Goal: Task Accomplishment & Management: Use online tool/utility

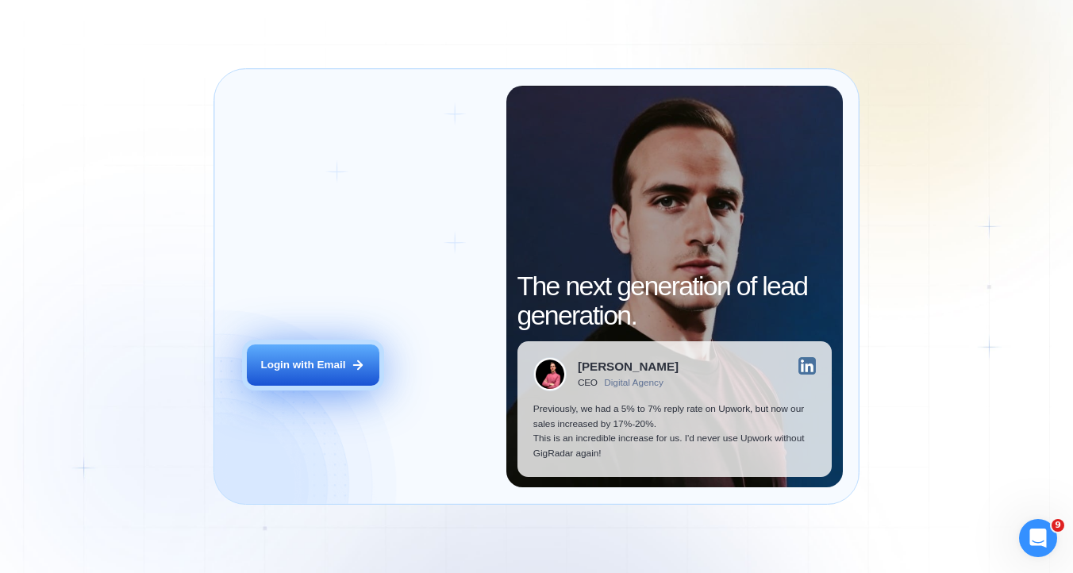
click at [291, 368] on div "Login with Email" at bounding box center [302, 365] width 85 height 15
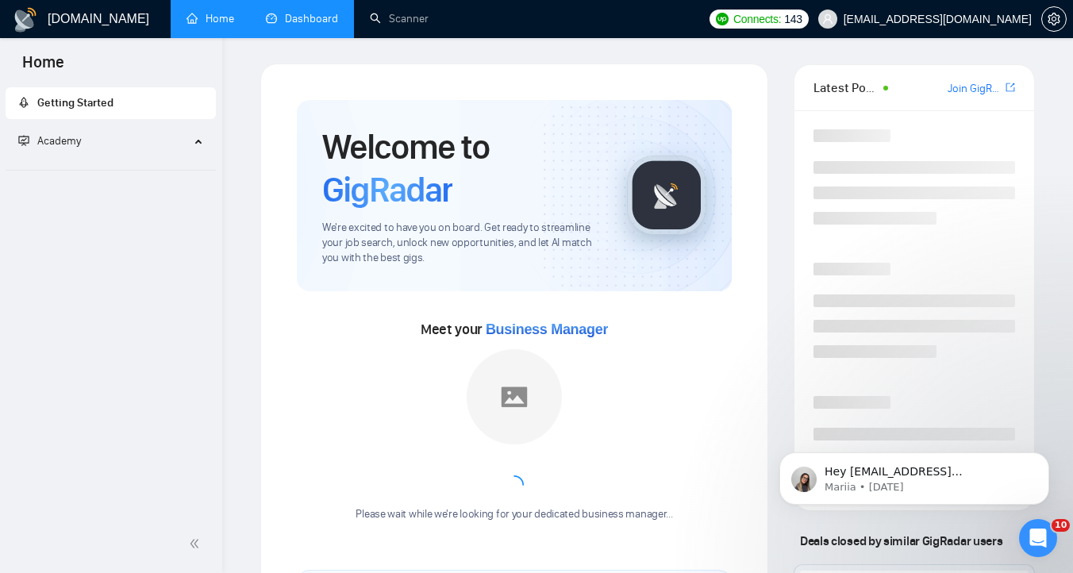
click at [290, 12] on link "Dashboard" at bounding box center [302, 18] width 72 height 13
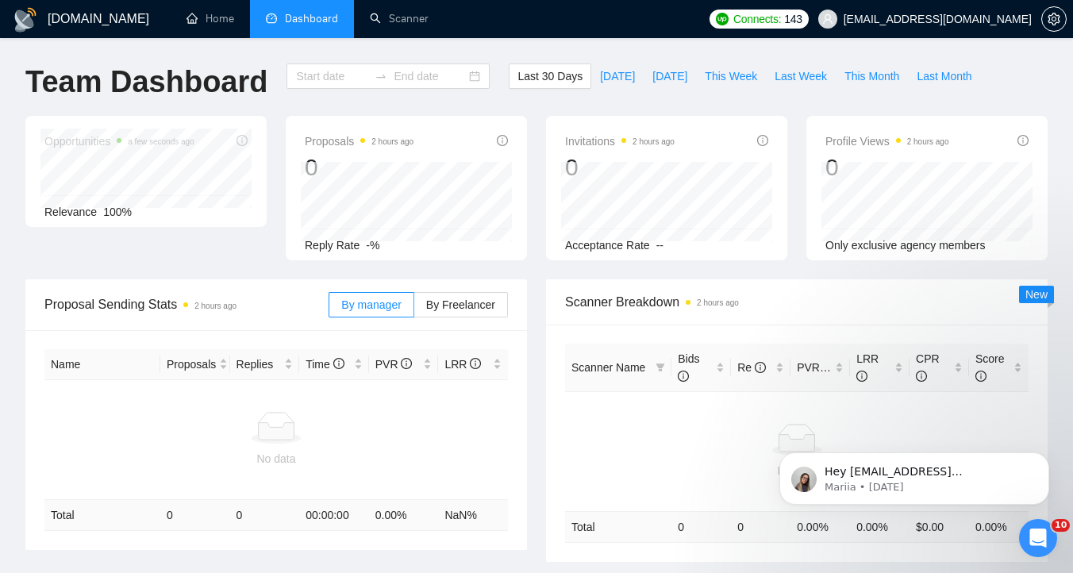
type input "2025-08-16"
type input "2025-09-15"
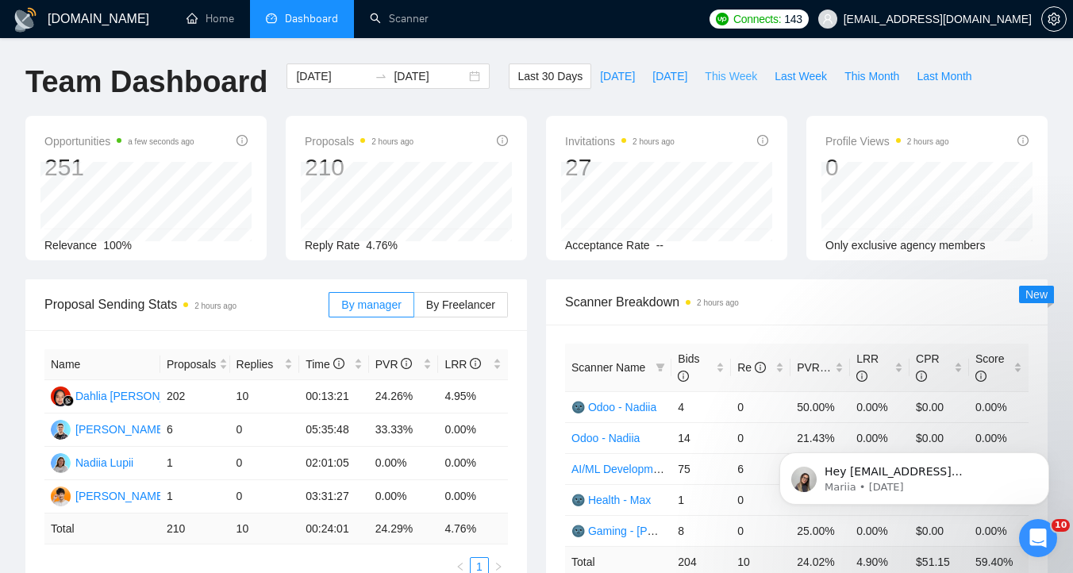
click at [742, 76] on span "This Week" at bounding box center [731, 75] width 52 height 17
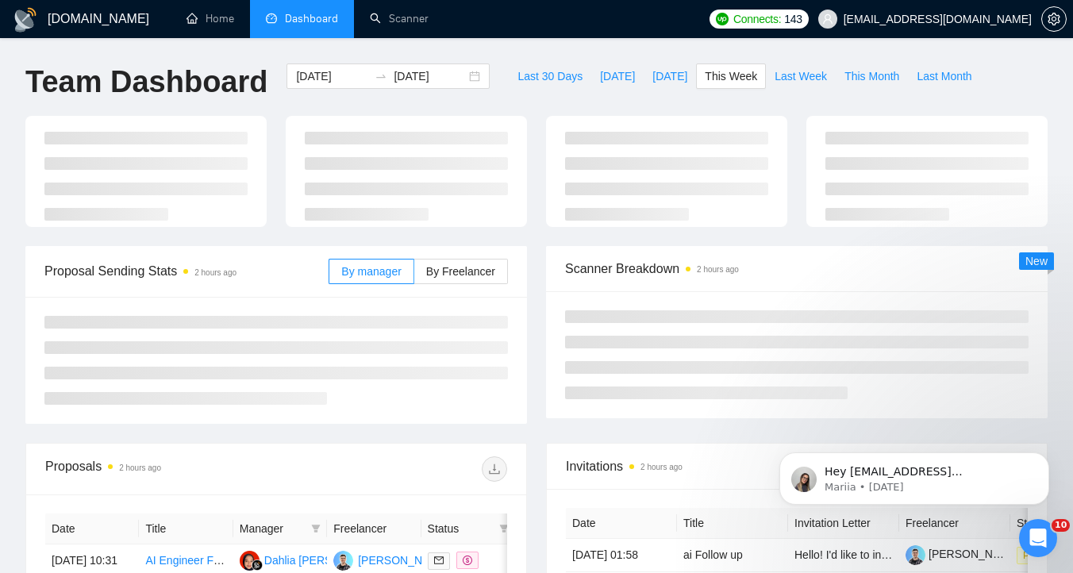
type input "2025-09-15"
type input "2025-09-21"
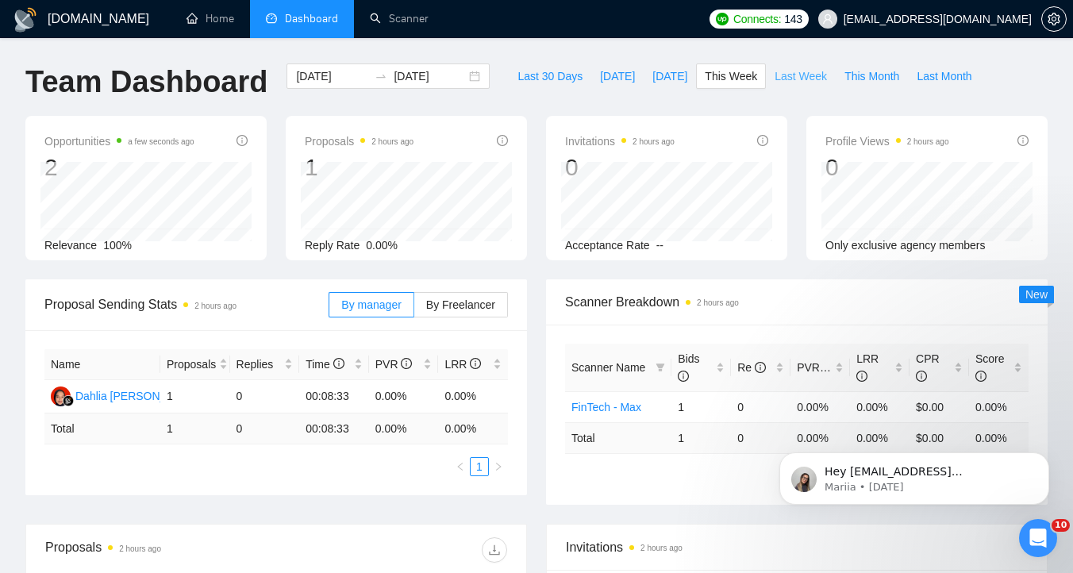
click at [802, 71] on span "Last Week" at bounding box center [801, 75] width 52 height 17
type input "2025-09-08"
type input "2025-09-14"
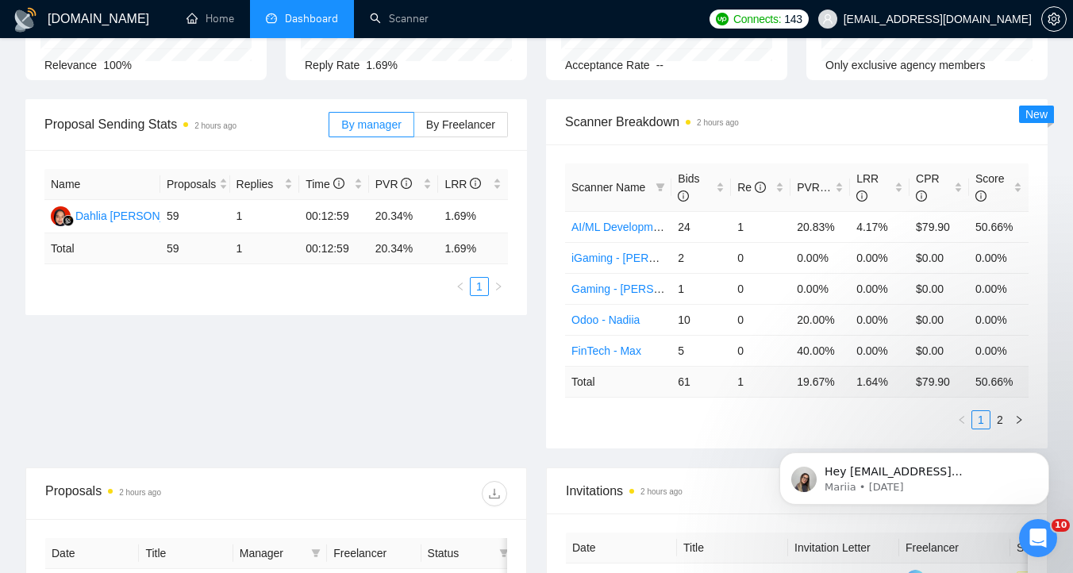
scroll to position [191, 0]
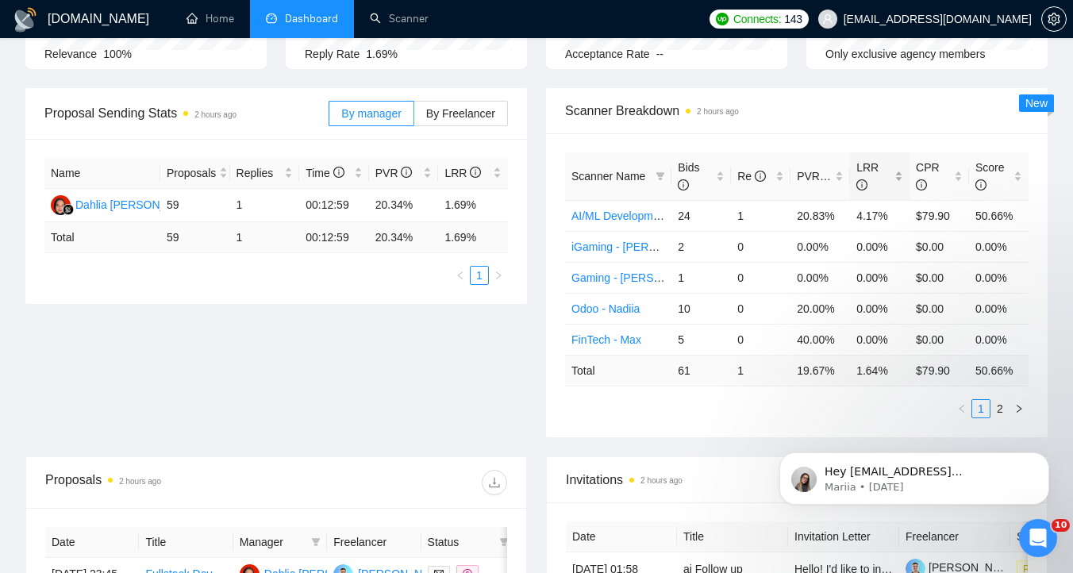
click at [895, 178] on div "LRR" at bounding box center [879, 176] width 47 height 35
click at [890, 119] on span "Scanner Breakdown 2 hours ago" at bounding box center [797, 111] width 464 height 20
click at [1003, 406] on link "2" at bounding box center [999, 408] width 17 height 17
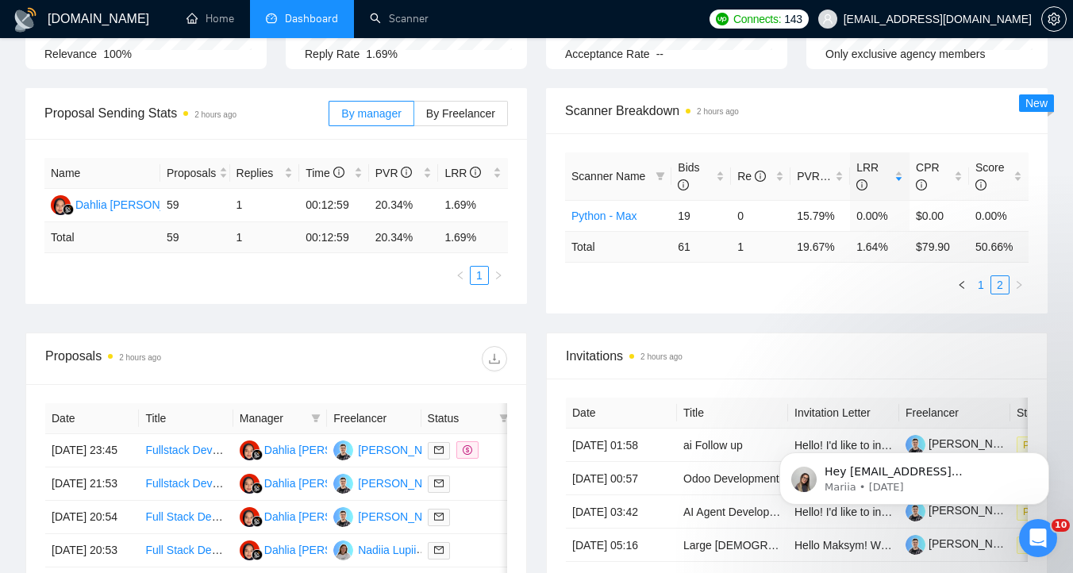
click at [982, 286] on link "1" at bounding box center [980, 284] width 17 height 17
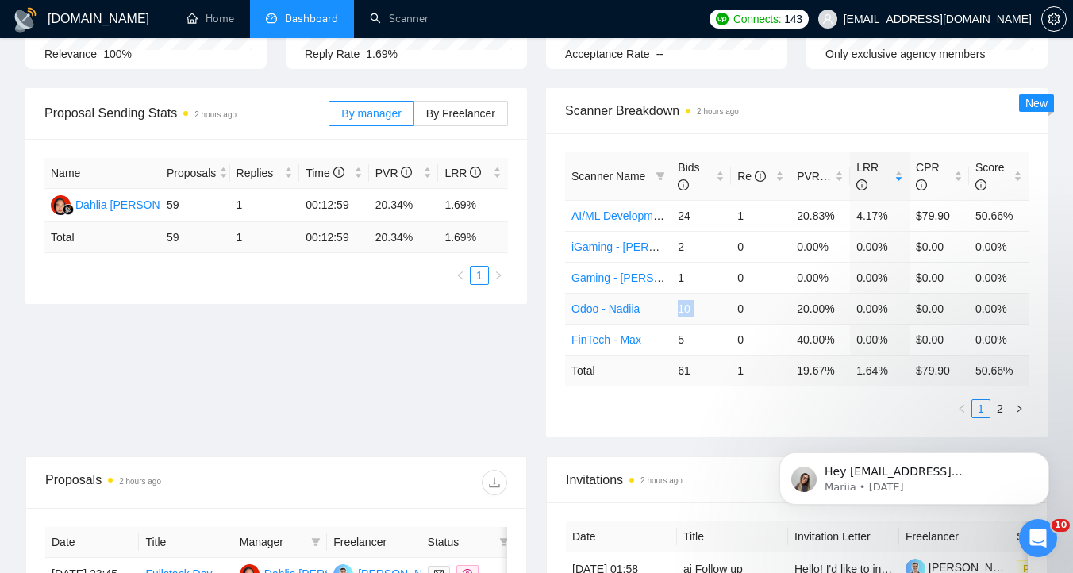
drag, startPoint x: 678, startPoint y: 310, endPoint x: 733, endPoint y: 310, distance: 54.8
click at [733, 310] on tr "Odoo - Nadiia 10 0 20.00% 0.00% $0.00 0.00%" at bounding box center [797, 308] width 464 height 31
click at [733, 310] on td "0" at bounding box center [761, 308] width 60 height 31
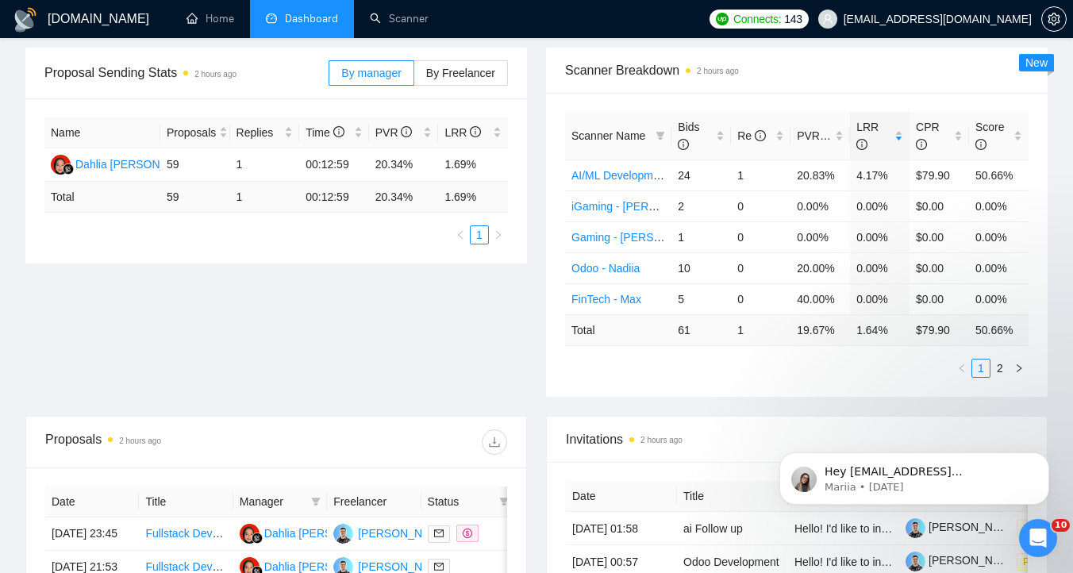
scroll to position [201, 0]
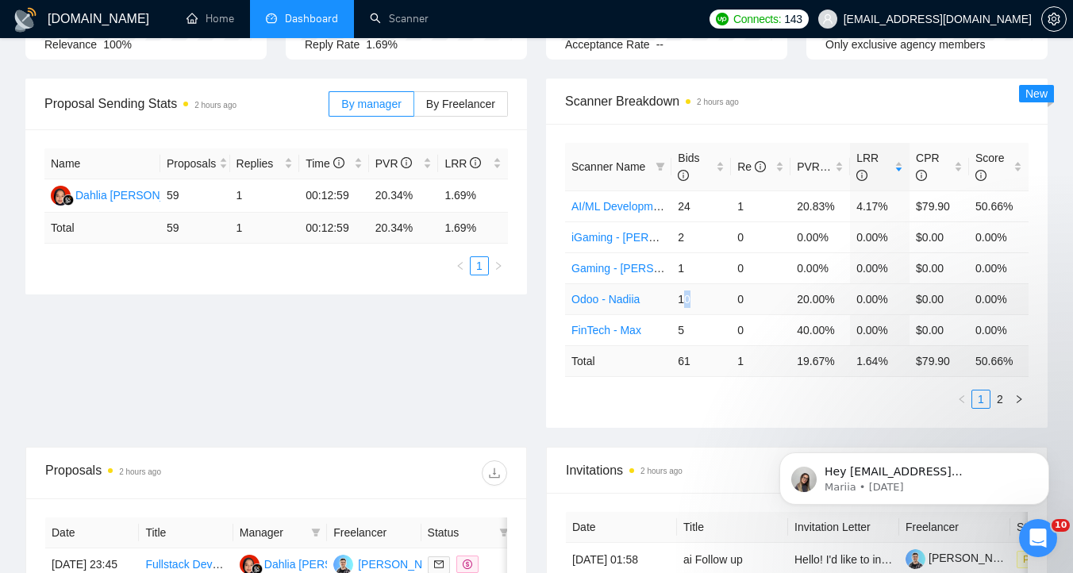
drag, startPoint x: 682, startPoint y: 299, endPoint x: 716, endPoint y: 299, distance: 34.1
click at [710, 299] on td "10" at bounding box center [702, 298] width 60 height 31
click at [691, 300] on td "10" at bounding box center [702, 298] width 60 height 31
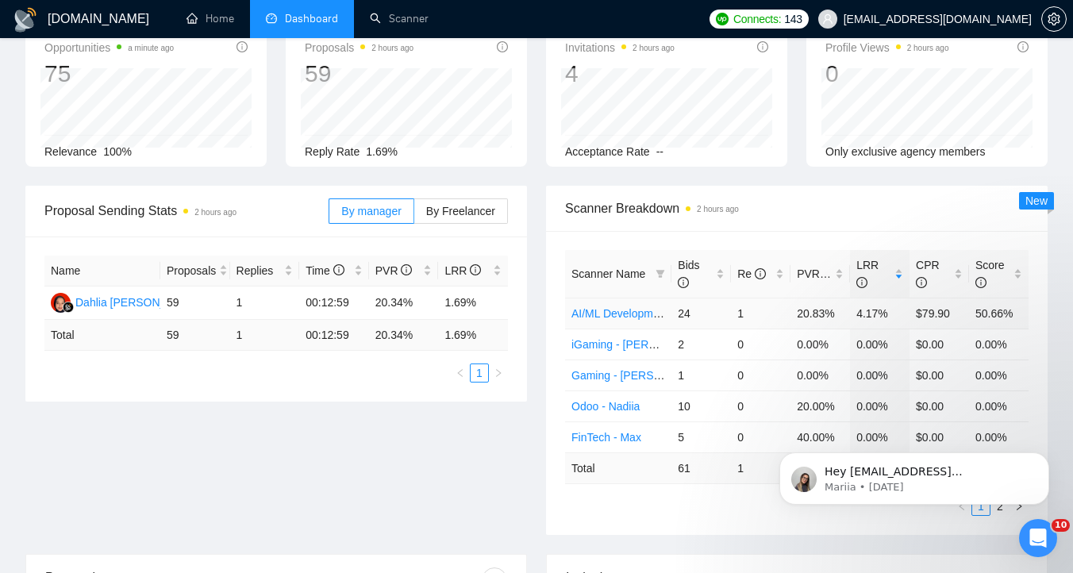
scroll to position [0, 0]
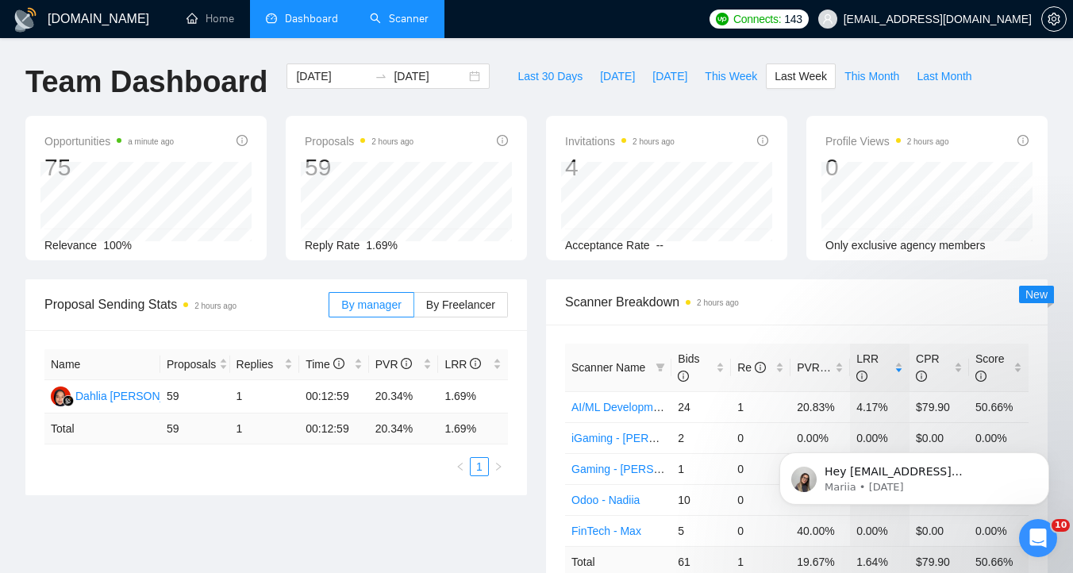
click at [429, 24] on link "Scanner" at bounding box center [399, 18] width 59 height 13
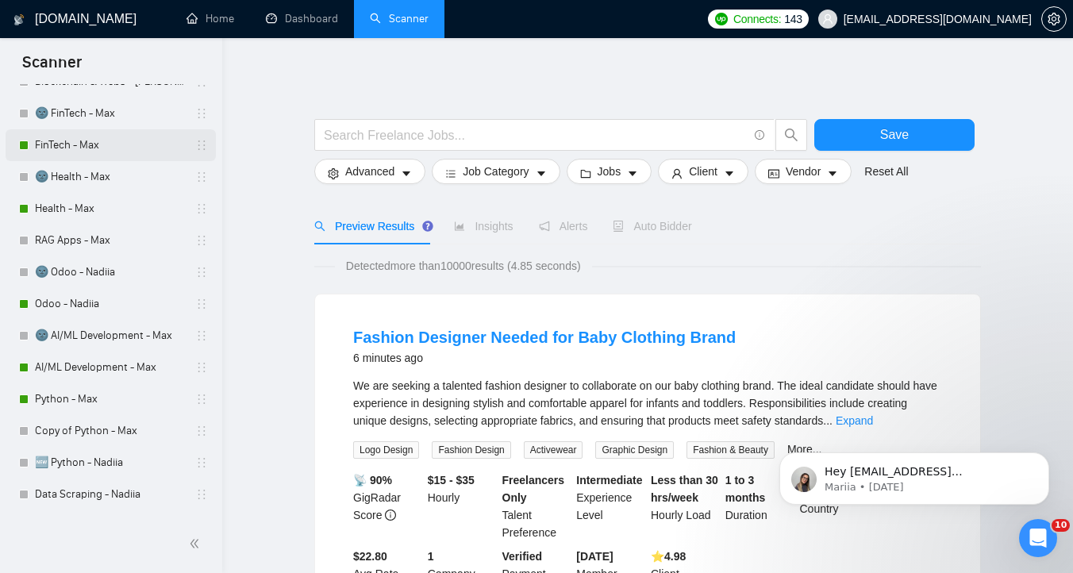
scroll to position [259, 0]
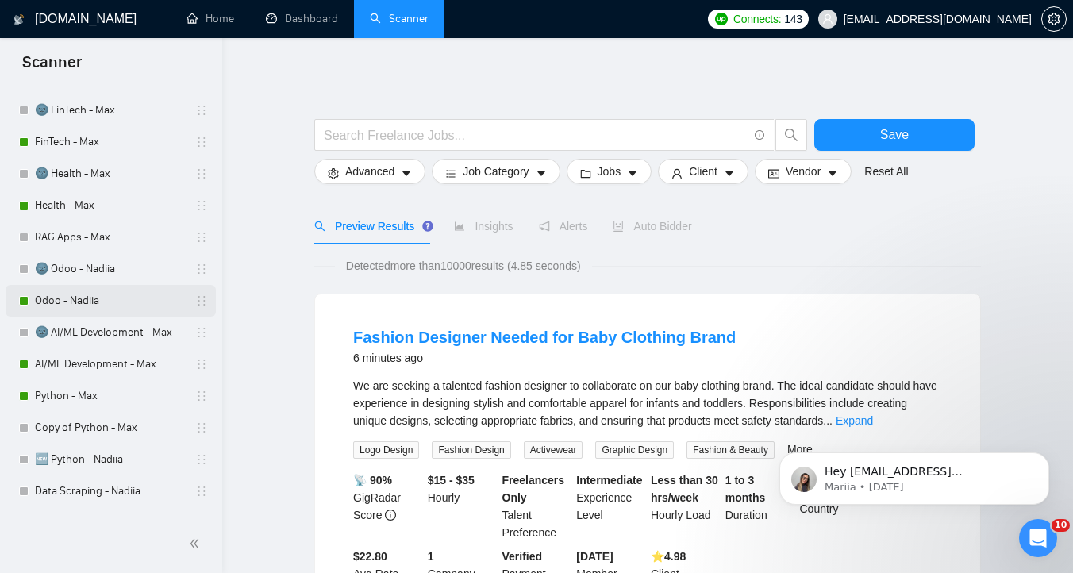
click at [87, 297] on link "Odoo - Nadiia" at bounding box center [110, 301] width 151 height 32
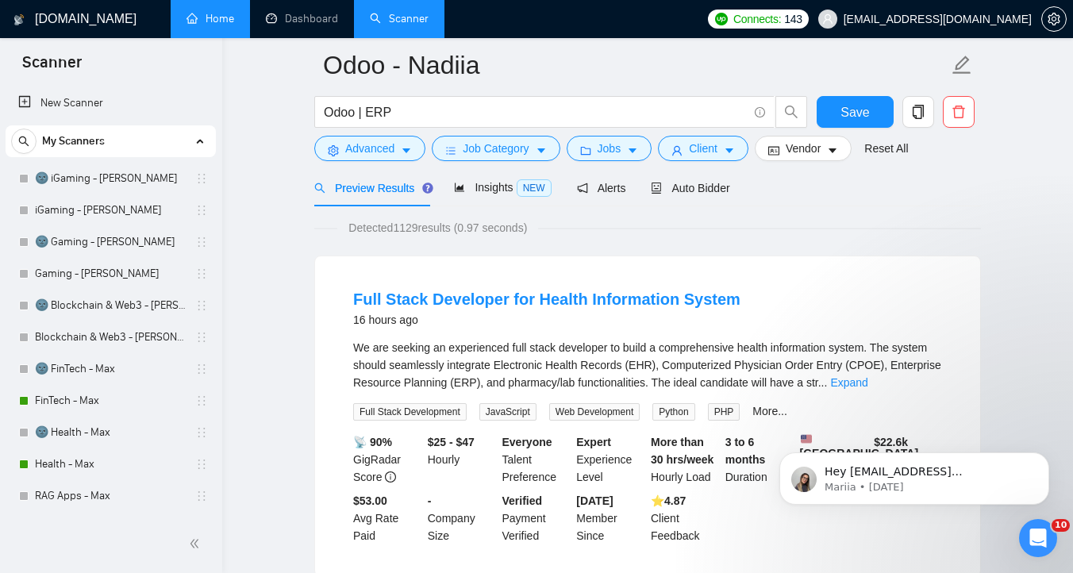
click at [189, 25] on link "Home" at bounding box center [211, 18] width 48 height 13
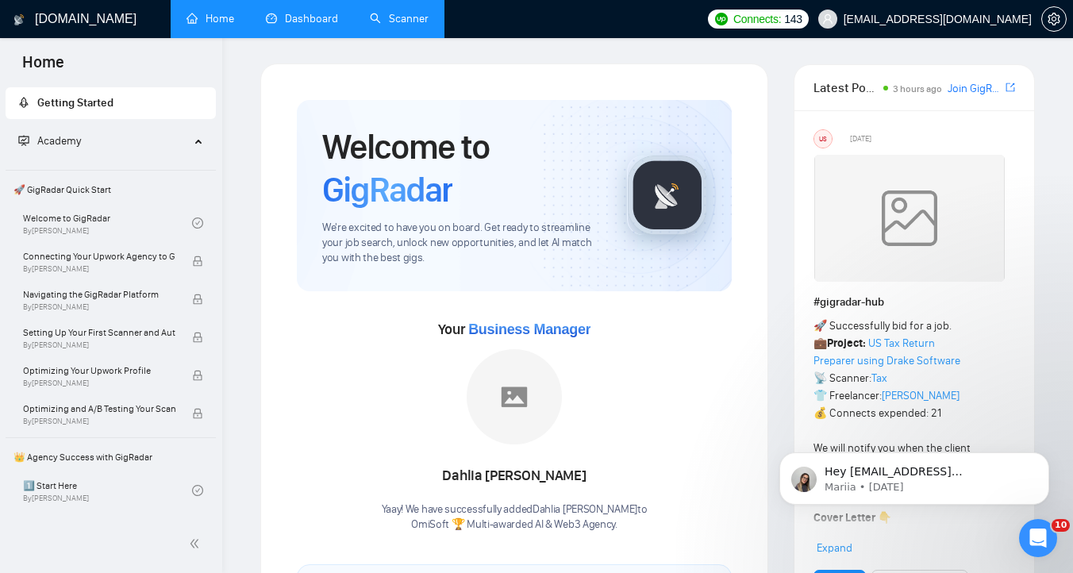
click at [315, 12] on link "Dashboard" at bounding box center [302, 18] width 72 height 13
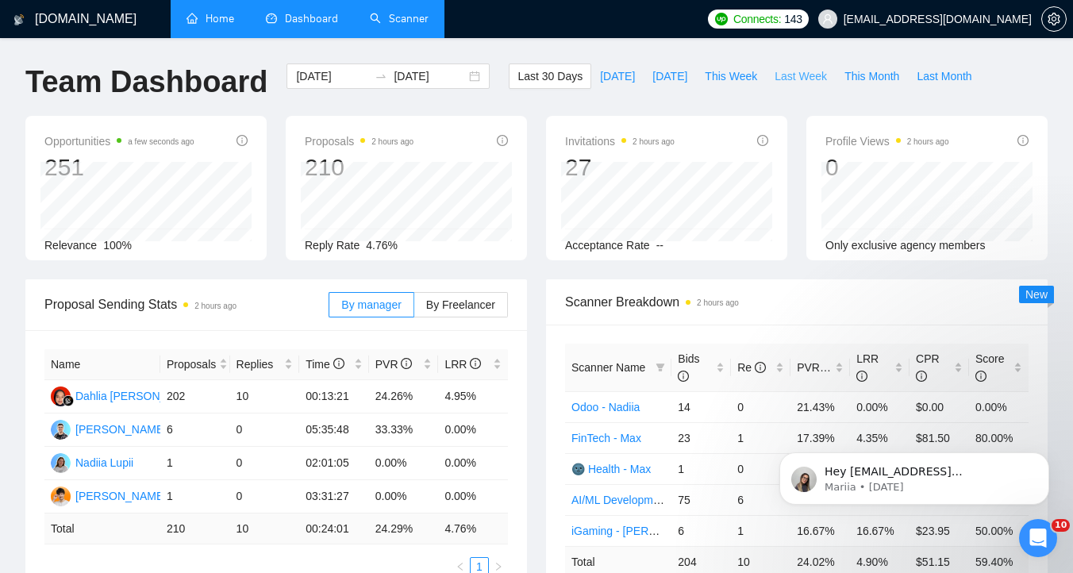
click at [791, 73] on span "Last Week" at bounding box center [801, 75] width 52 height 17
type input "2025-09-08"
type input "2025-09-14"
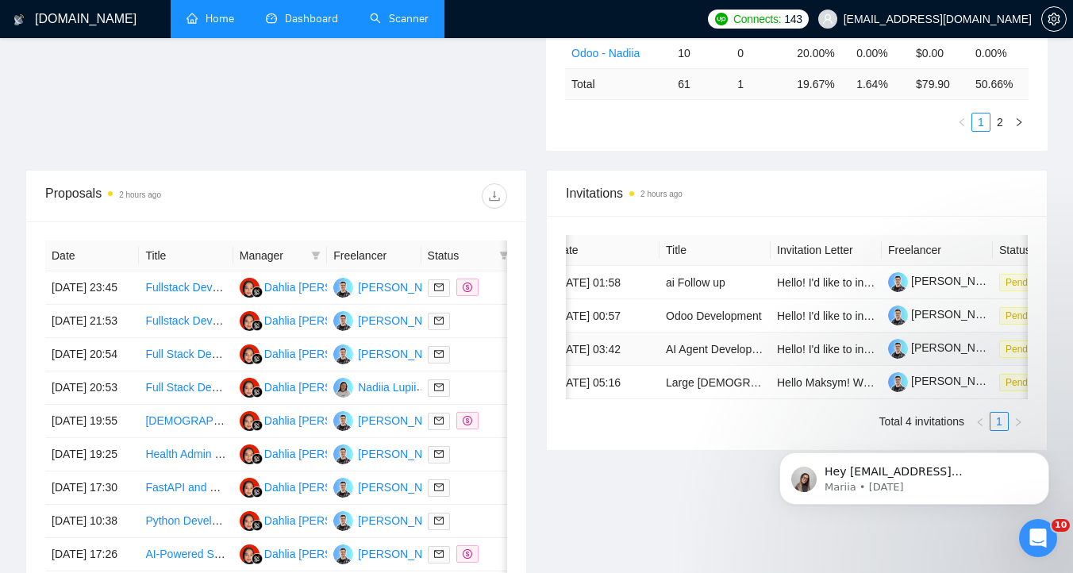
scroll to position [0, 17]
click at [720, 322] on link "Odoo Development" at bounding box center [715, 316] width 96 height 13
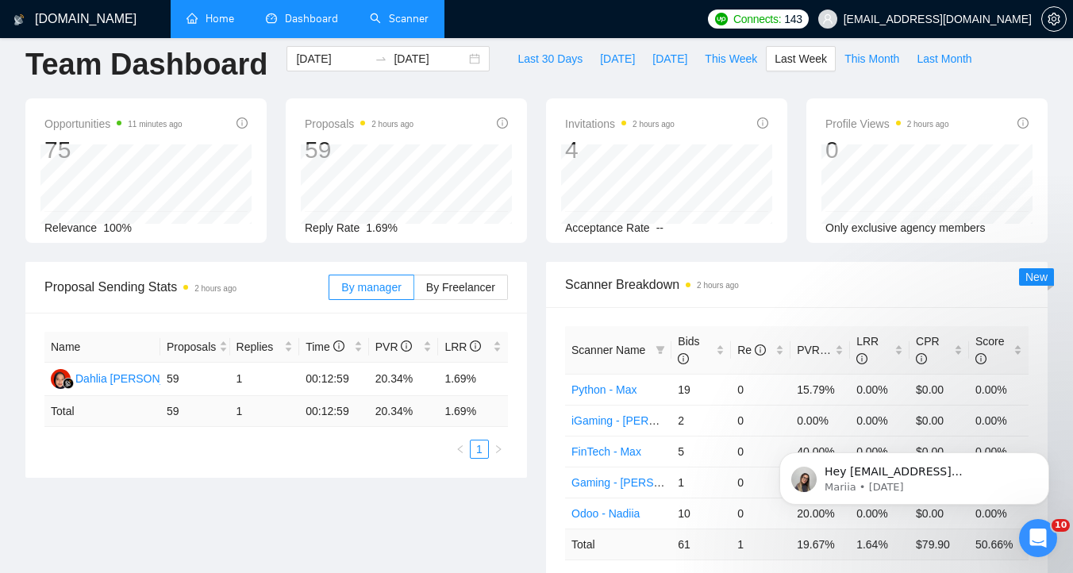
scroll to position [19, 0]
click at [468, 292] on label "By Freelancer" at bounding box center [461, 285] width 94 height 25
click at [414, 290] on input "By Freelancer" at bounding box center [414, 290] width 0 height 0
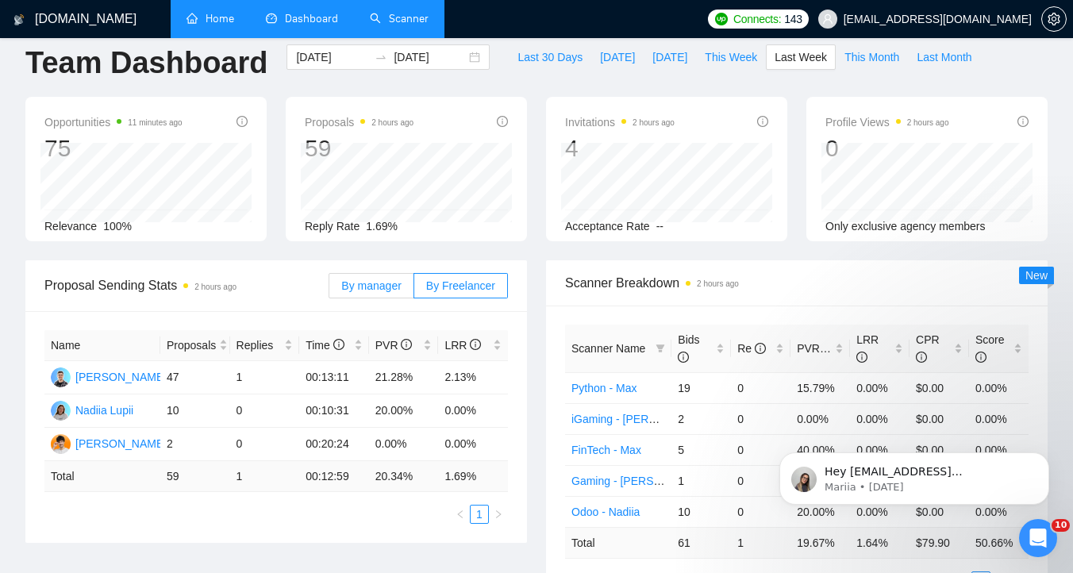
click at [376, 287] on span "By manager" at bounding box center [371, 285] width 60 height 13
click at [329, 290] on input "By manager" at bounding box center [329, 290] width 0 height 0
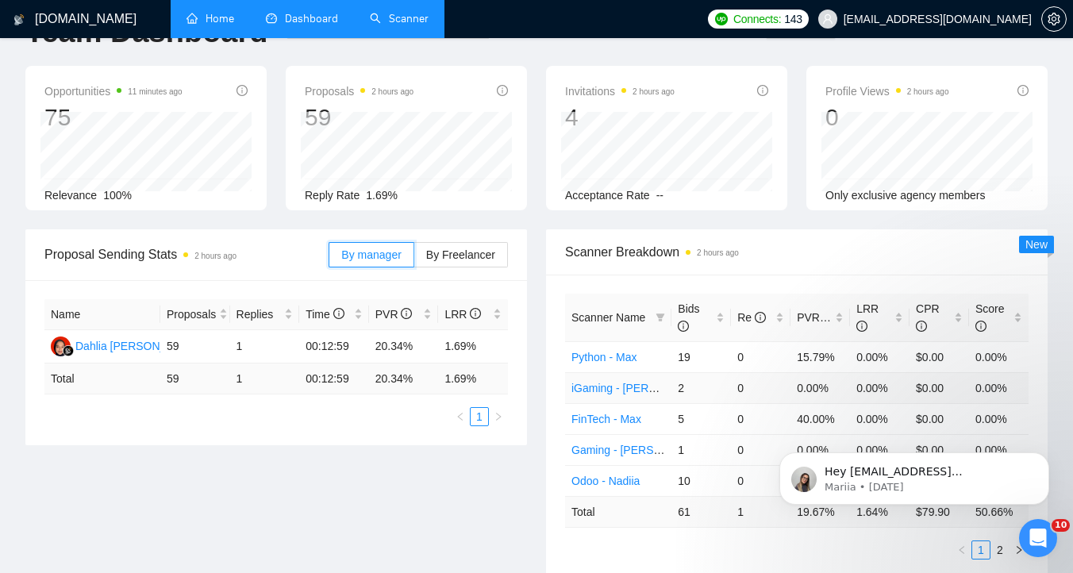
scroll to position [0, 0]
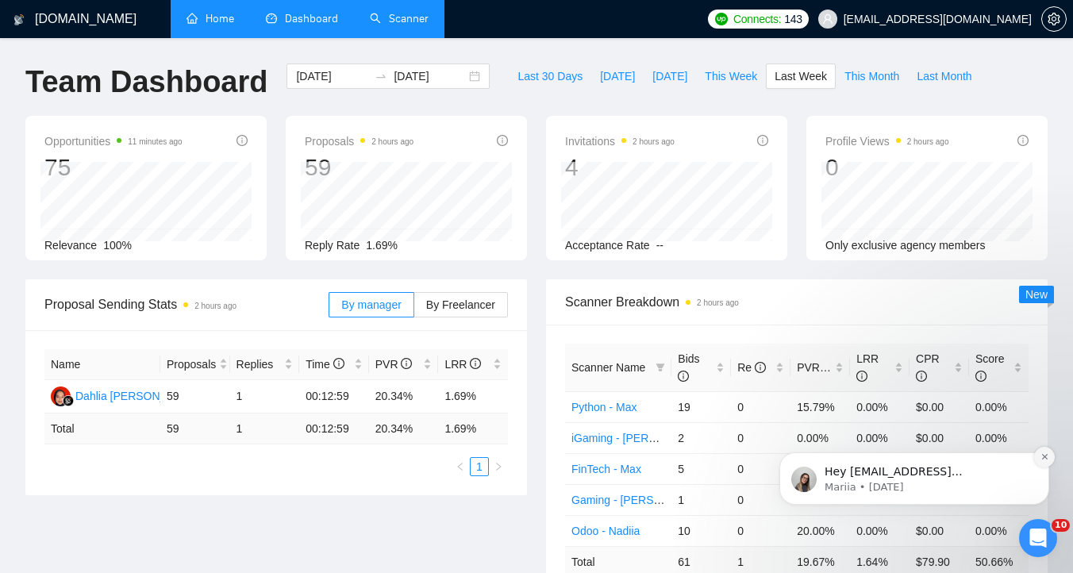
click at [1045, 456] on icon "Dismiss notification" at bounding box center [1044, 457] width 6 height 6
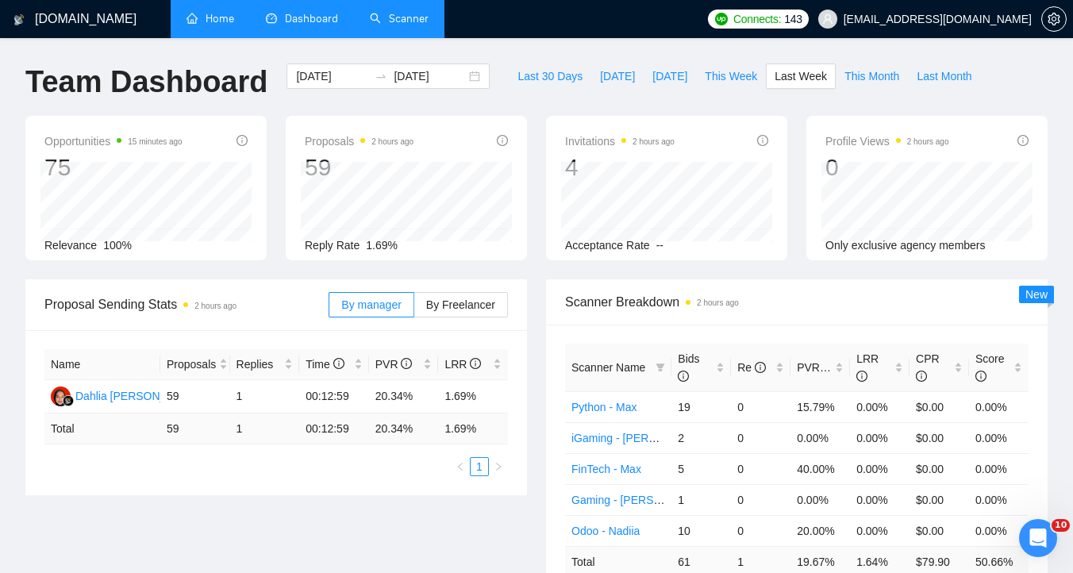
click at [404, 25] on link "Scanner" at bounding box center [399, 18] width 59 height 13
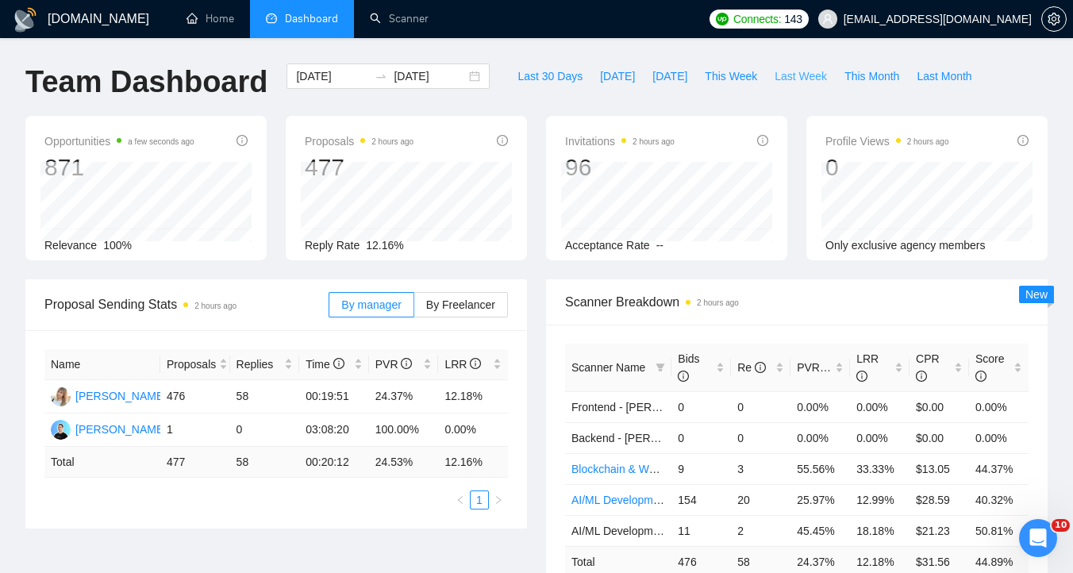
click at [794, 73] on span "Last Week" at bounding box center [801, 75] width 52 height 17
type input "2025-09-08"
type input "2025-09-14"
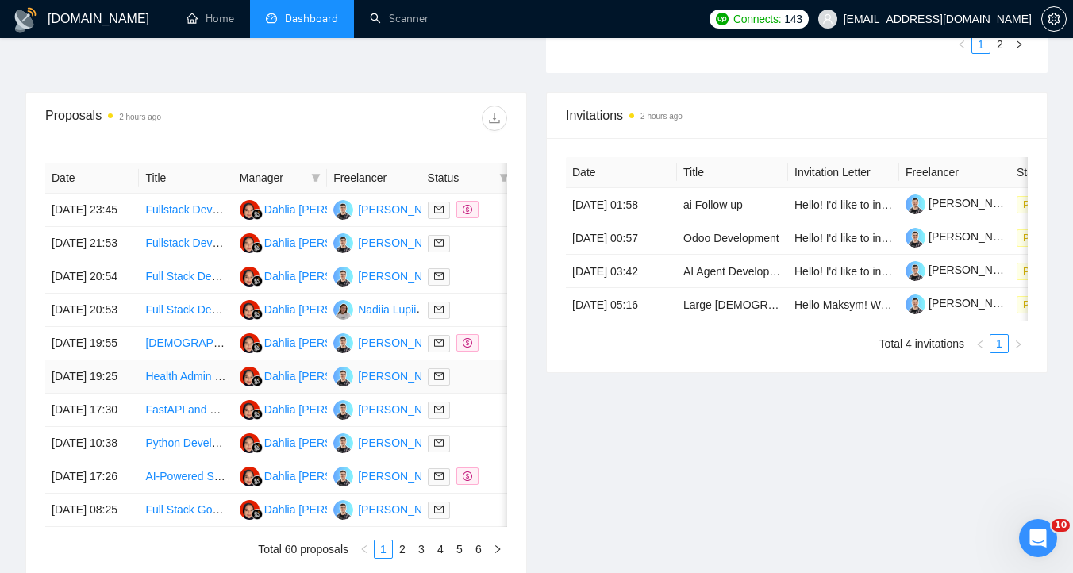
scroll to position [779, 0]
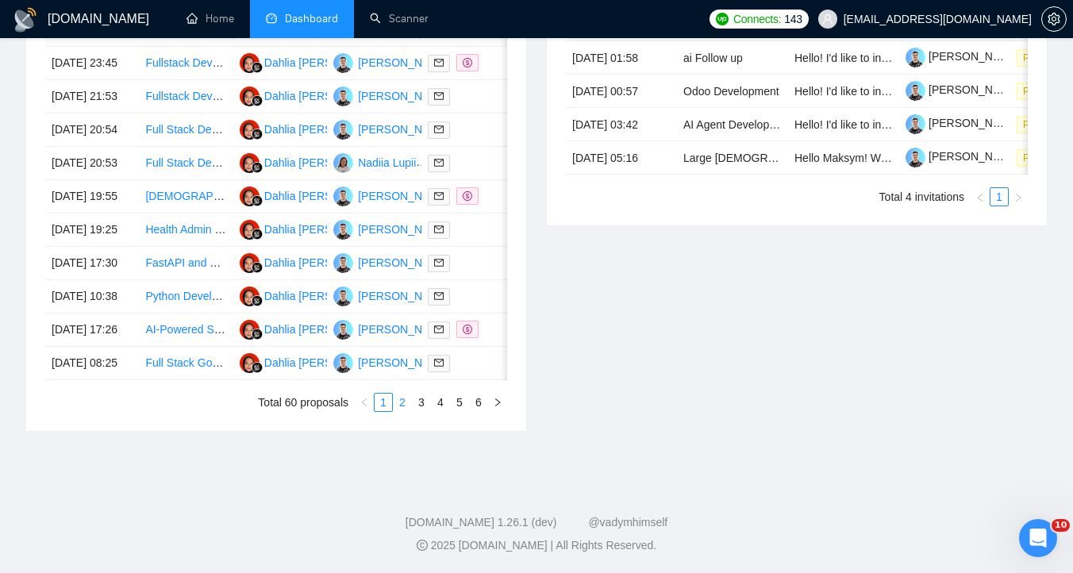
click at [408, 411] on link "2" at bounding box center [402, 402] width 17 height 17
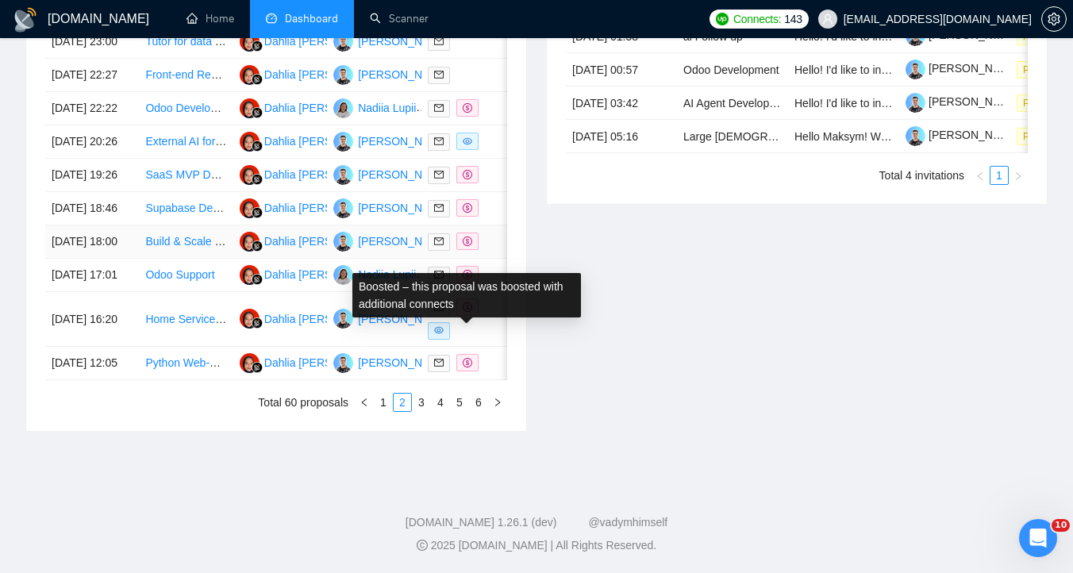
scroll to position [722, 0]
